Goal: Information Seeking & Learning: Check status

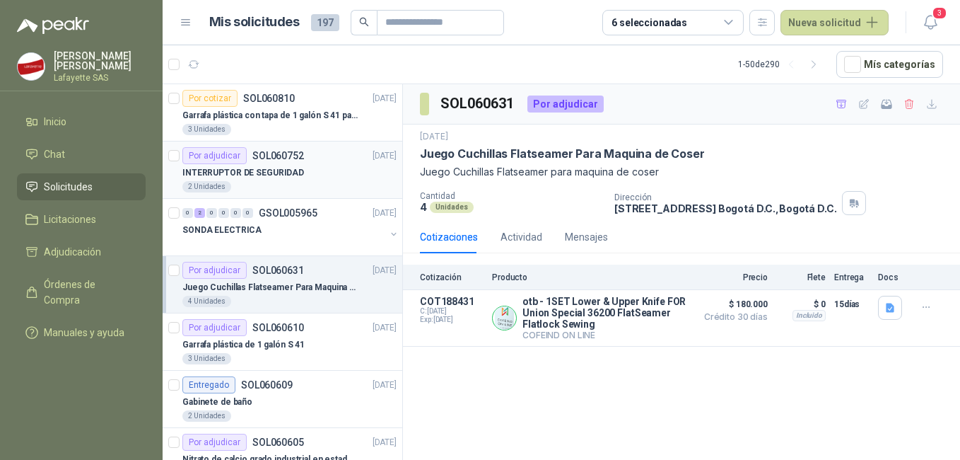
click at [260, 190] on div "2 Unidades" at bounding box center [289, 186] width 214 height 11
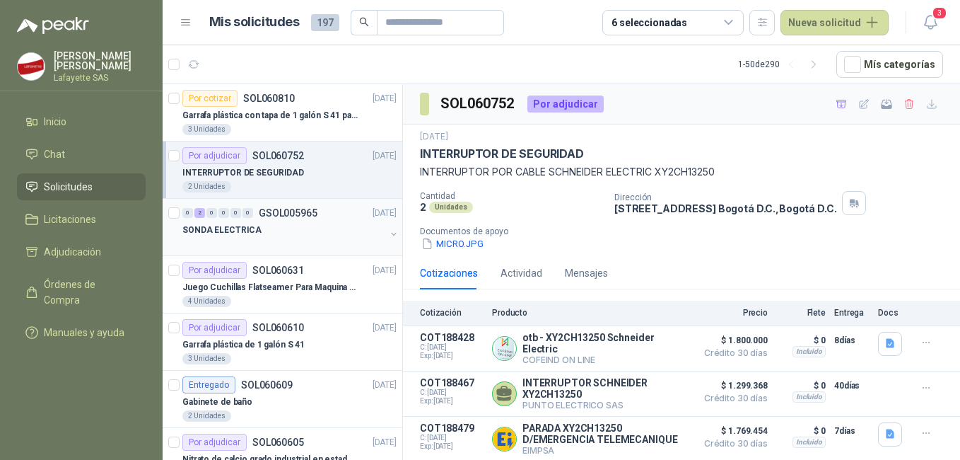
click at [284, 226] on div "SONDA ELECTRICA" at bounding box center [283, 229] width 203 height 17
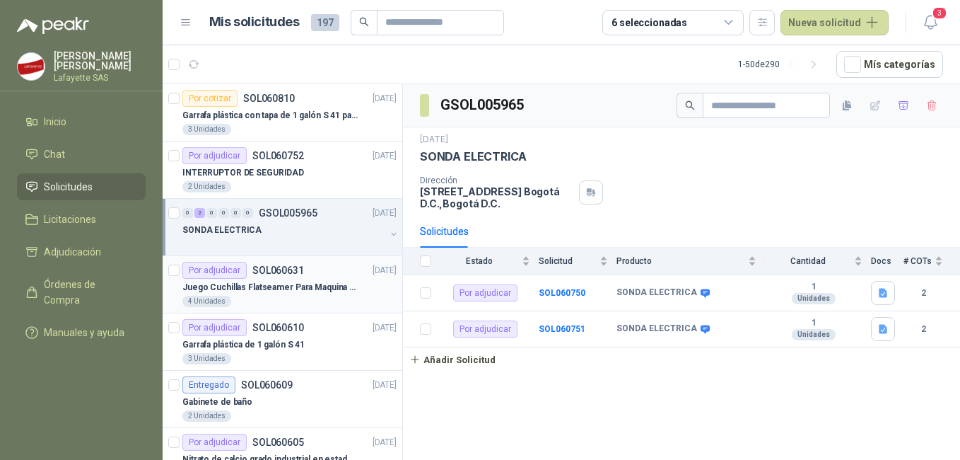
click at [315, 278] on div "Por adjudicar SOL060631 09/10/25" at bounding box center [289, 270] width 214 height 17
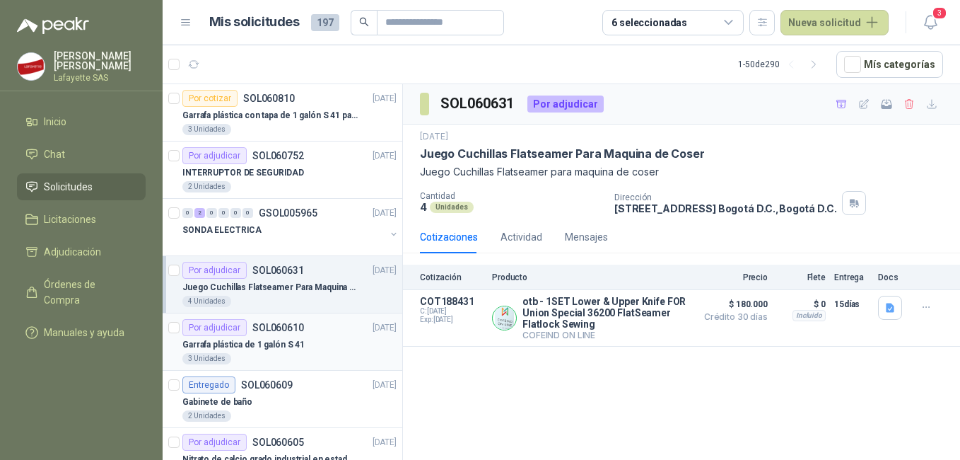
click at [303, 337] on div "Garrafa plástica de 1 galón S 41" at bounding box center [289, 344] width 214 height 17
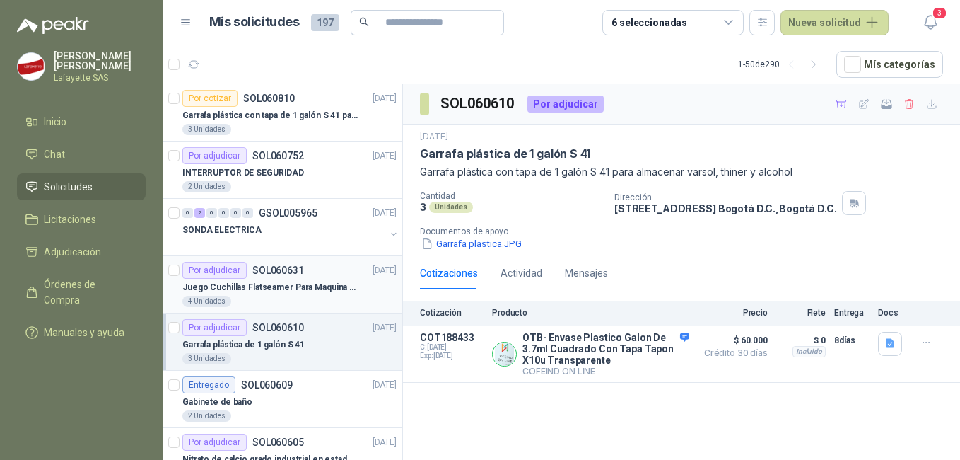
scroll to position [141, 0]
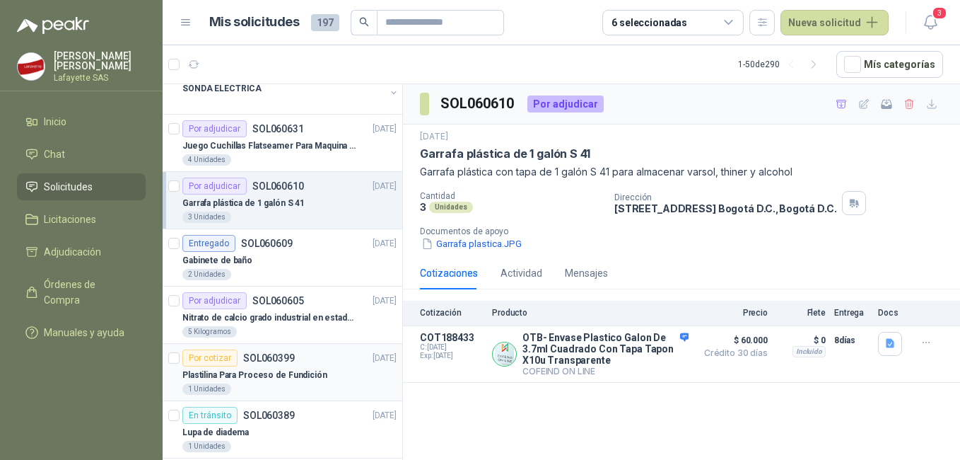
click at [286, 366] on div "Plastilina Para Proceso de Fundición" at bounding box center [289, 374] width 214 height 17
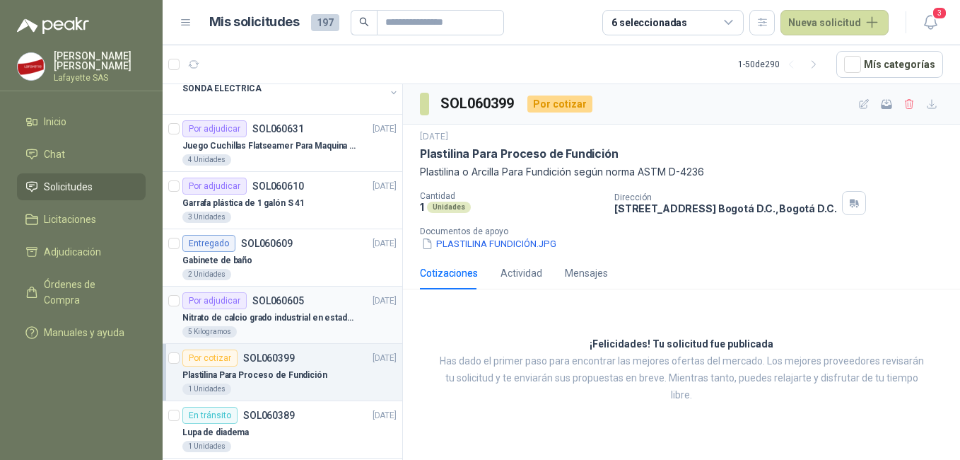
click at [291, 305] on p "SOL060605" at bounding box center [278, 301] width 52 height 10
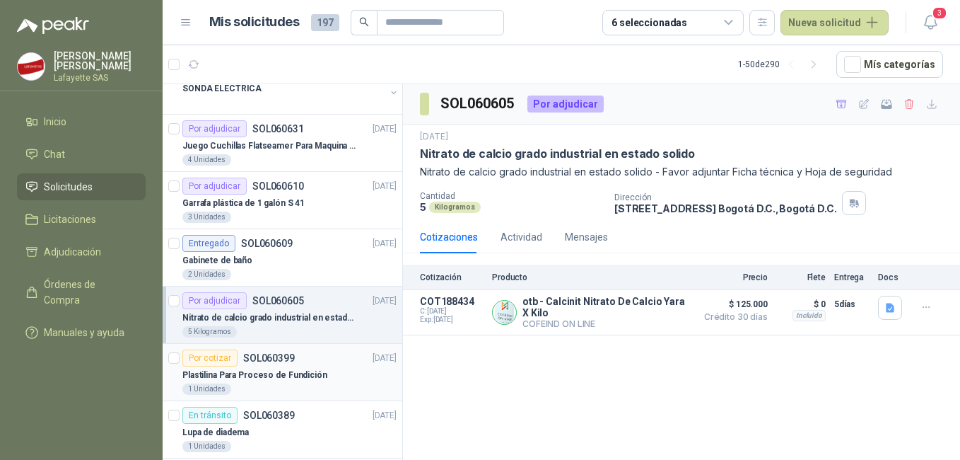
click at [261, 370] on p "Plastilina Para Proceso de Fundición" at bounding box center [254, 374] width 145 height 13
